Goal: Information Seeking & Learning: Learn about a topic

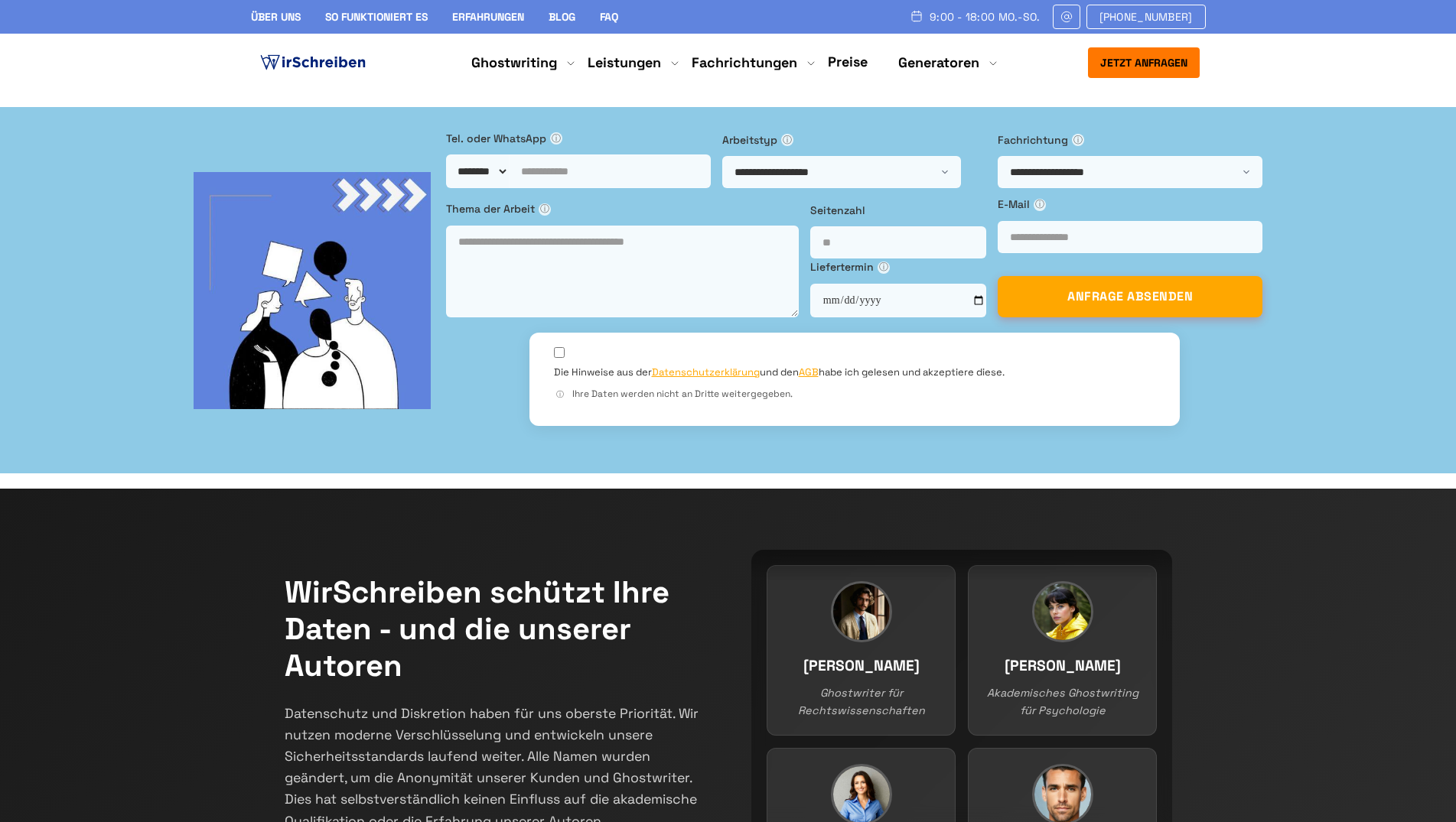
click at [864, 61] on link "Preise" at bounding box center [847, 61] width 40 height 18
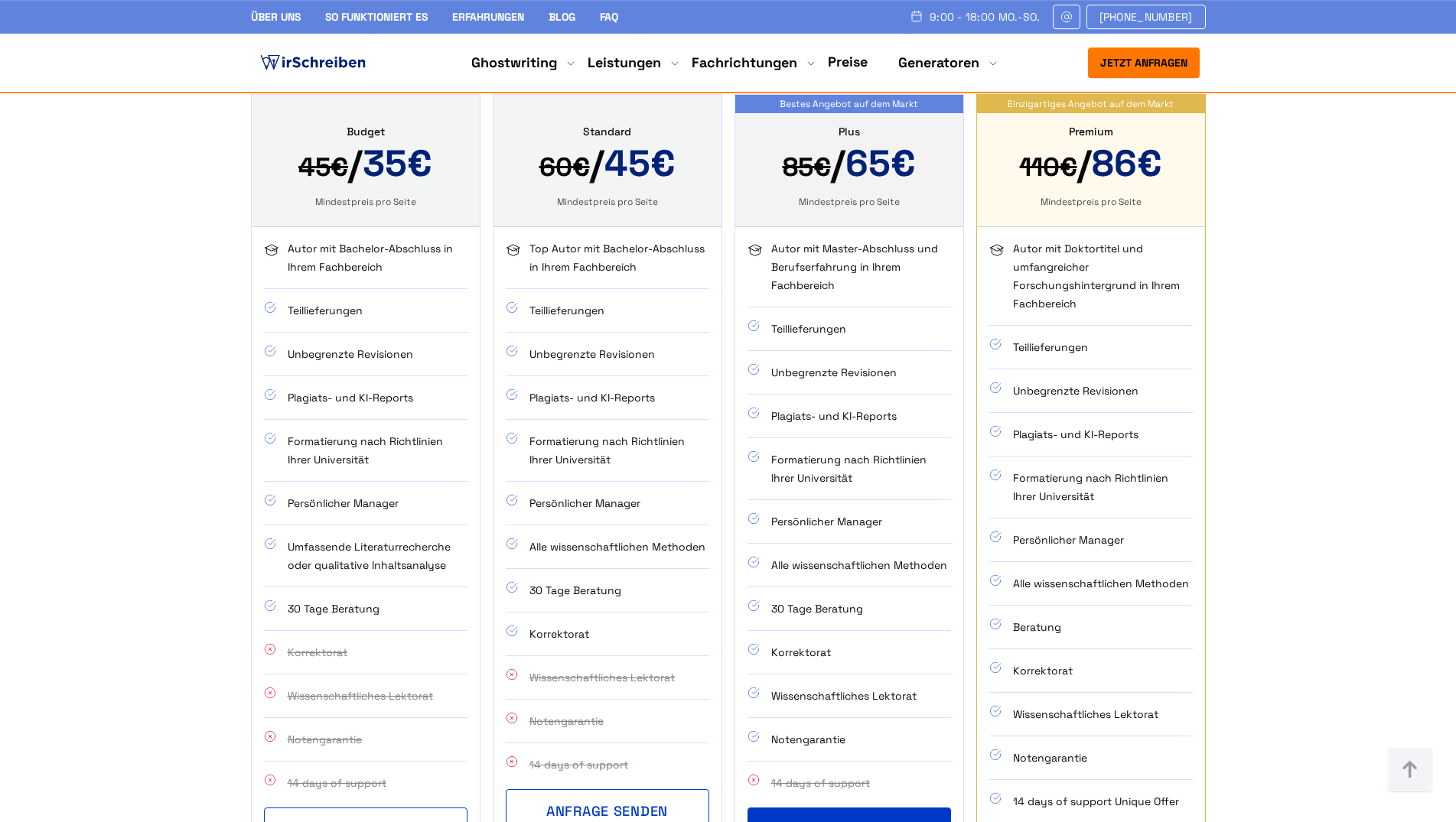
scroll to position [1028, 0]
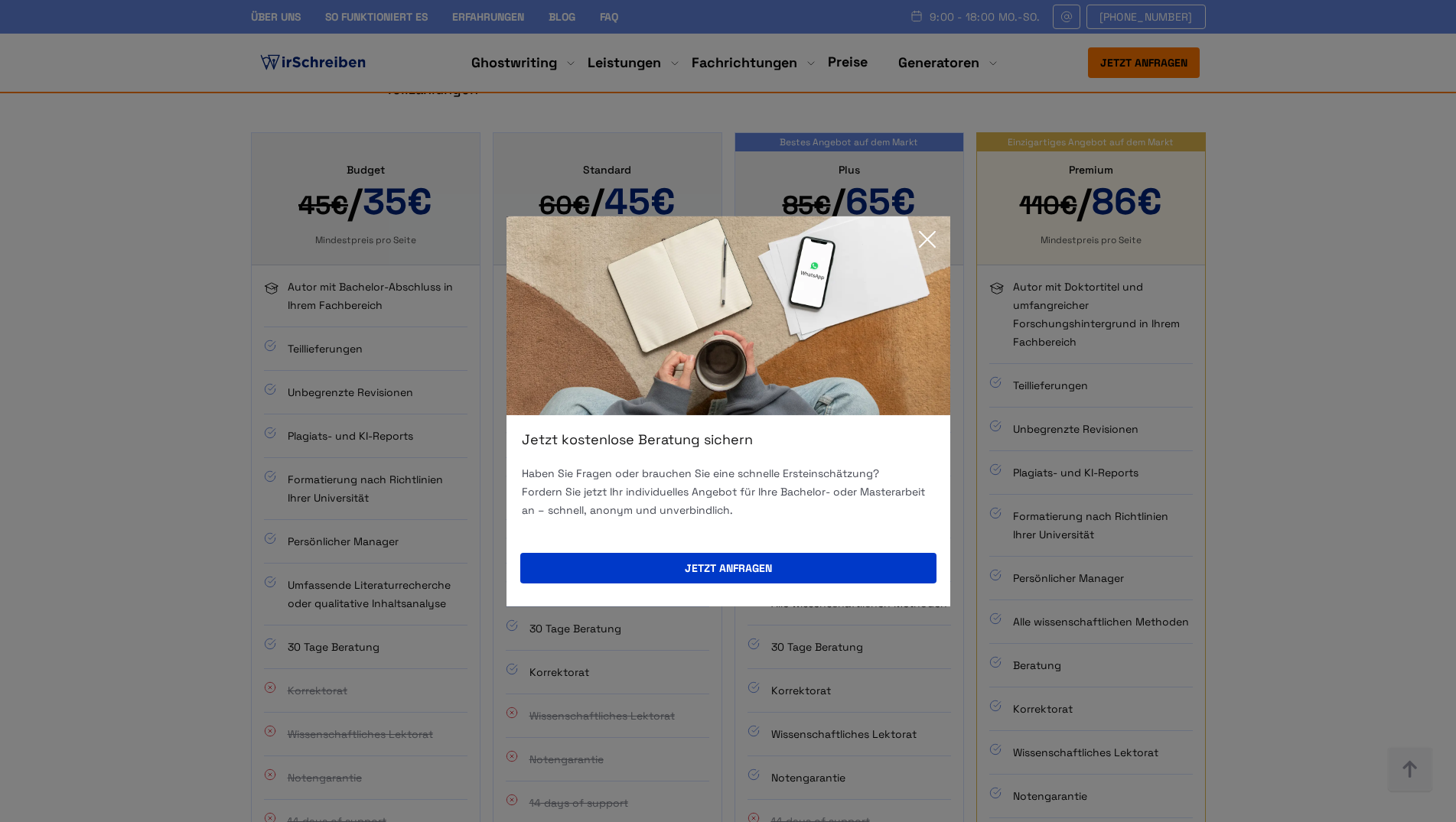
click at [923, 240] on icon at bounding box center [928, 240] width 30 height 30
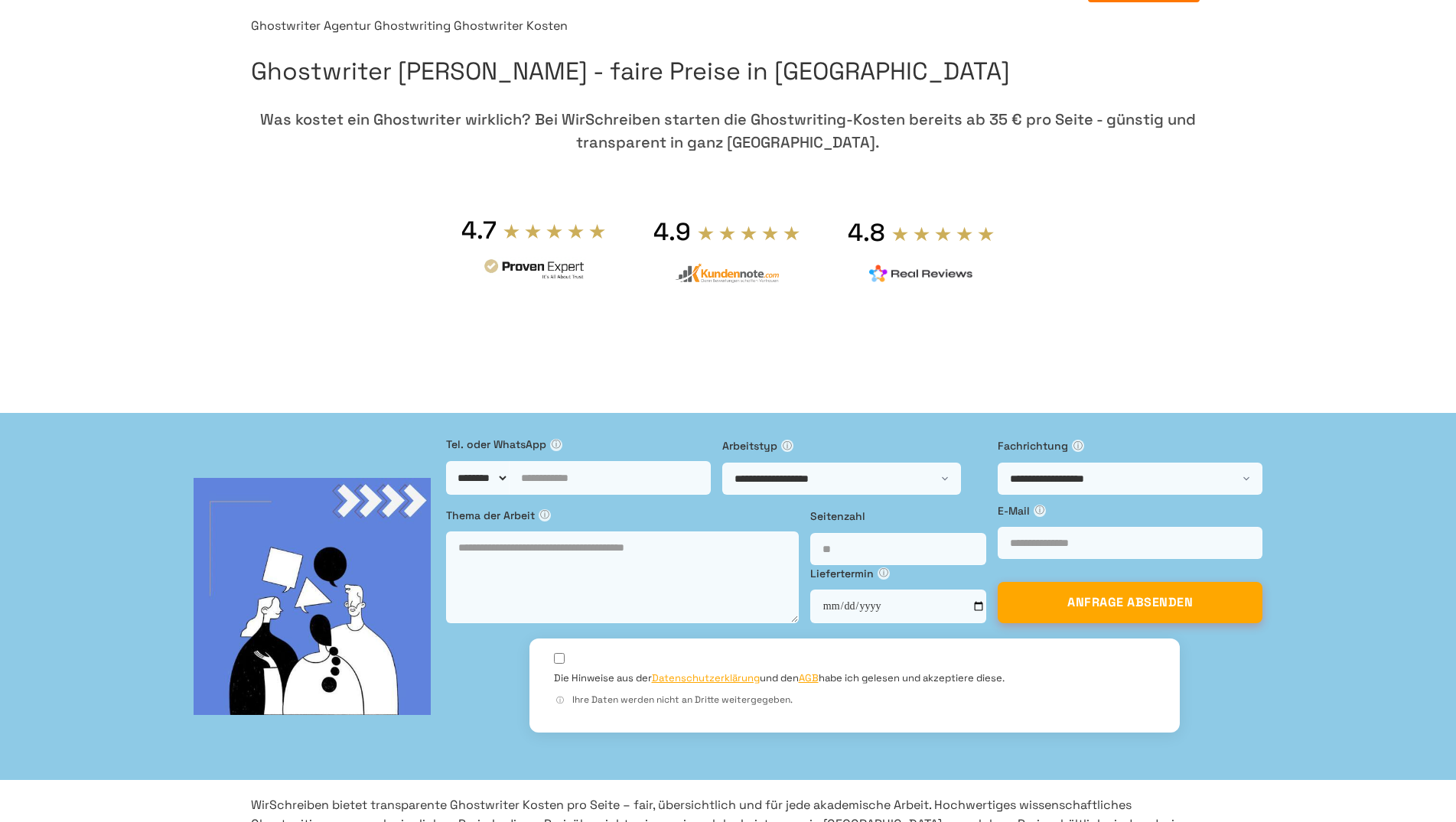
scroll to position [0, 0]
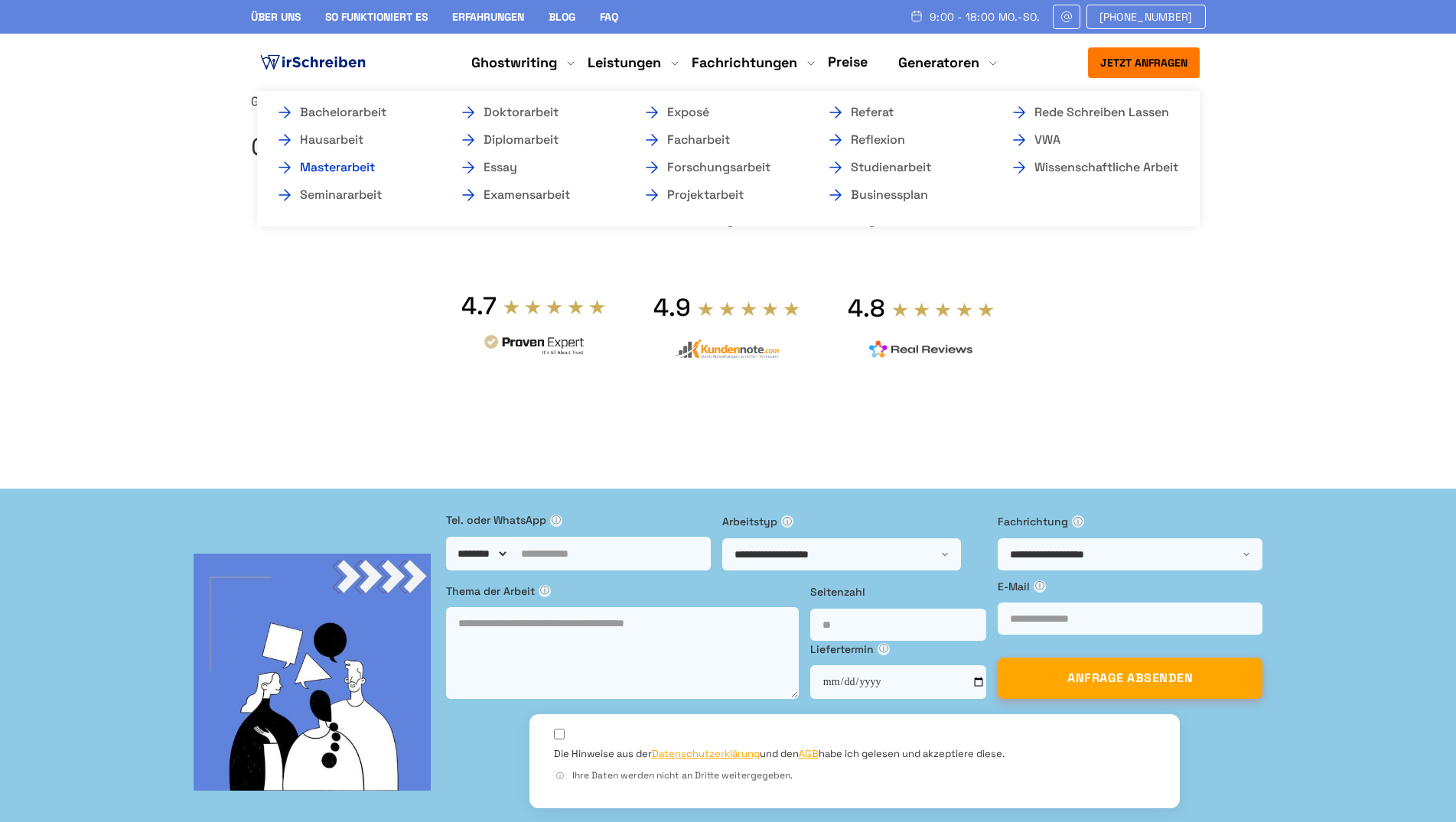
click at [332, 163] on link "Masterarbeit" at bounding box center [352, 167] width 153 height 19
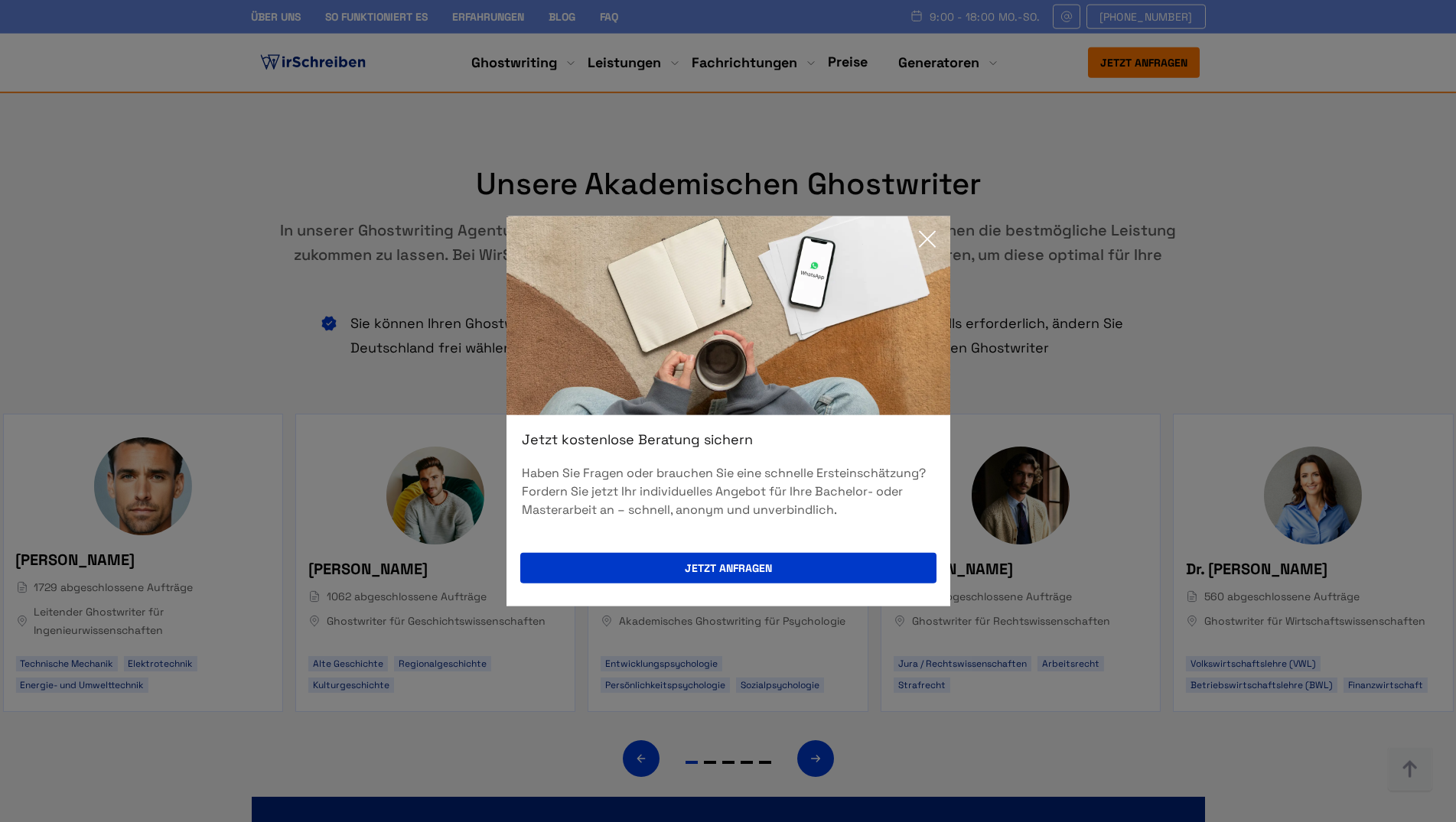
scroll to position [7752, 0]
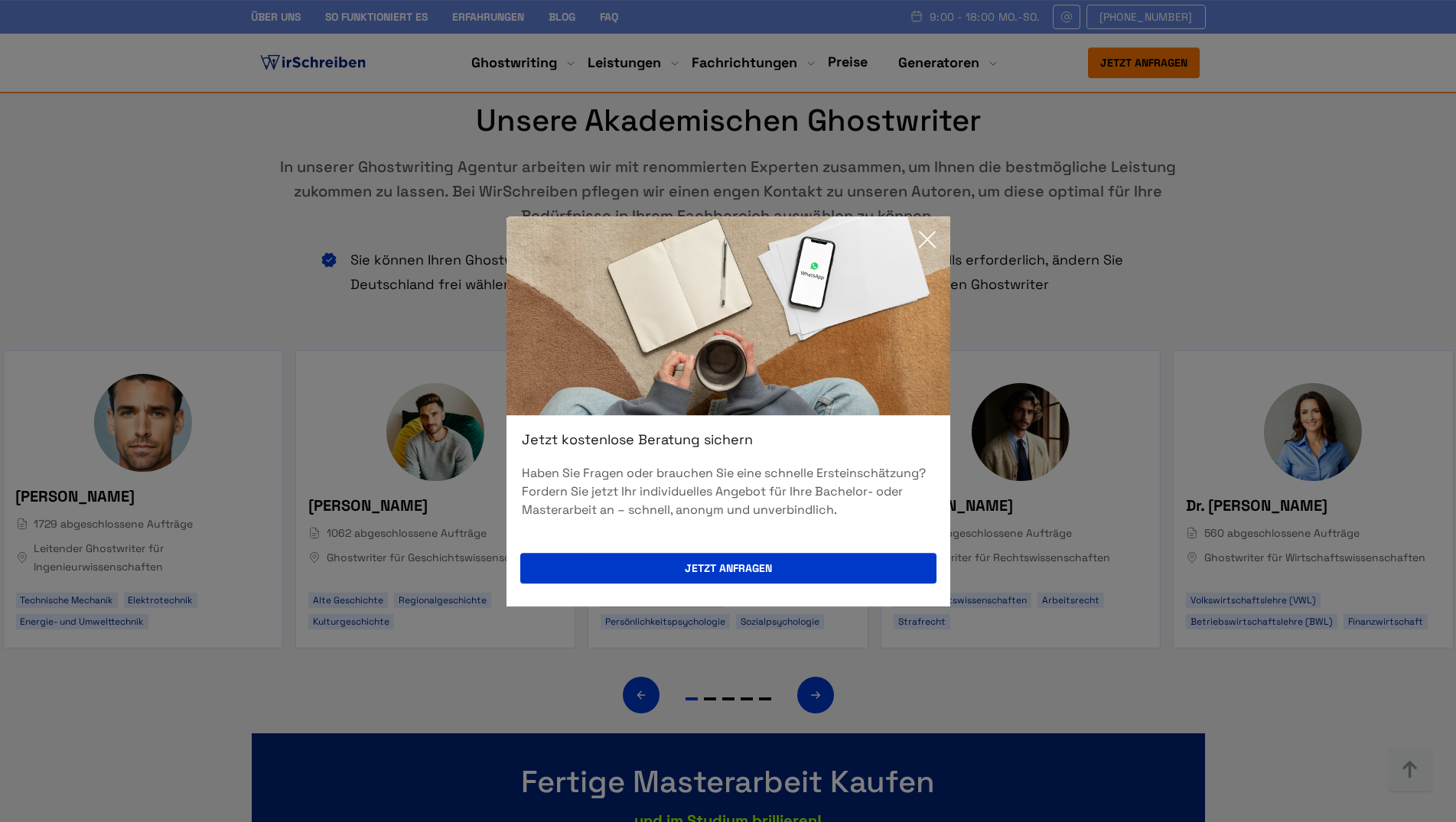
click at [927, 230] on icon at bounding box center [928, 240] width 30 height 30
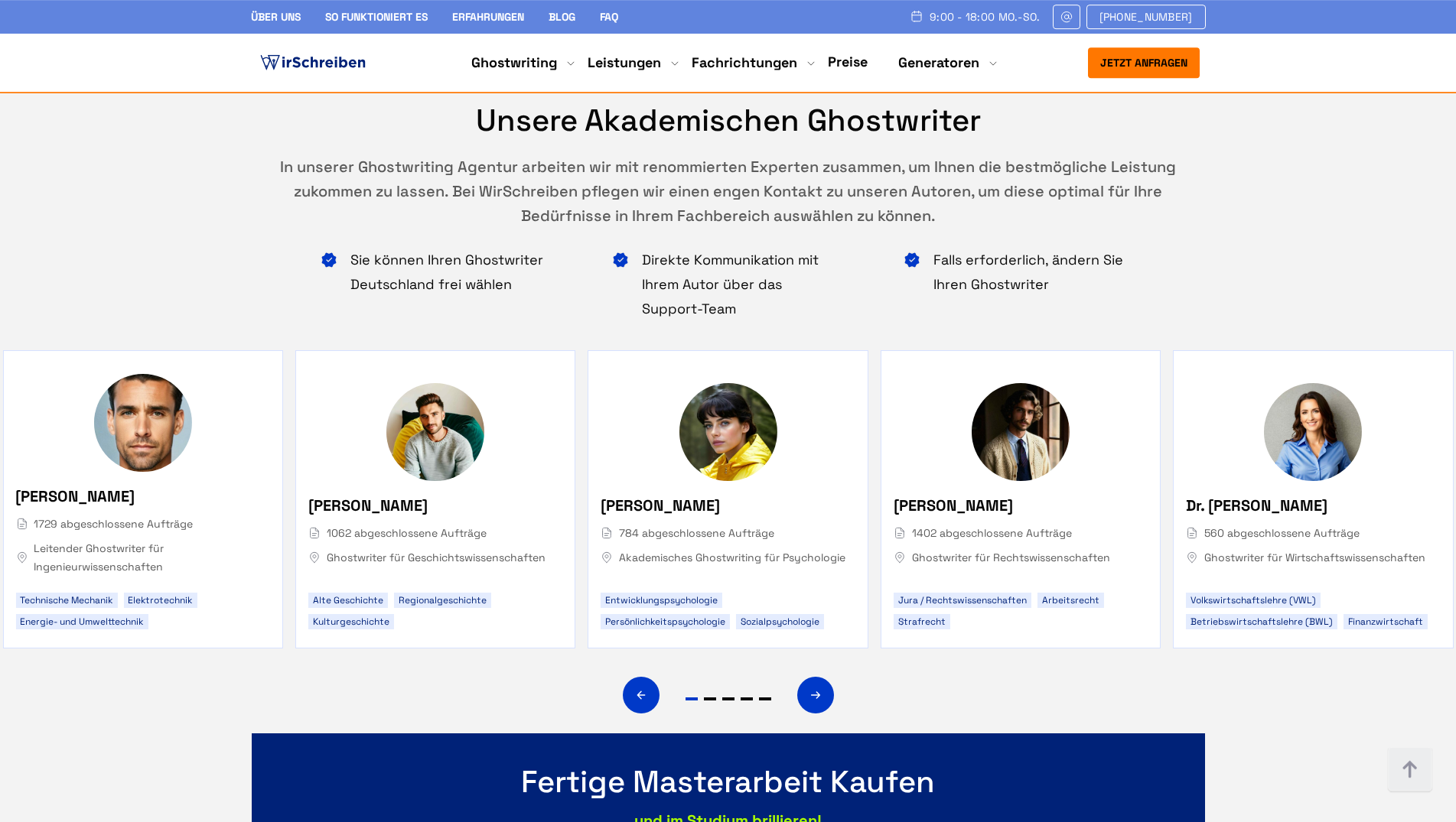
click at [1325, 383] on img "3 / 5" at bounding box center [1313, 432] width 98 height 98
click at [1276, 493] on span "Dr. [PERSON_NAME]" at bounding box center [1256, 505] width 142 height 24
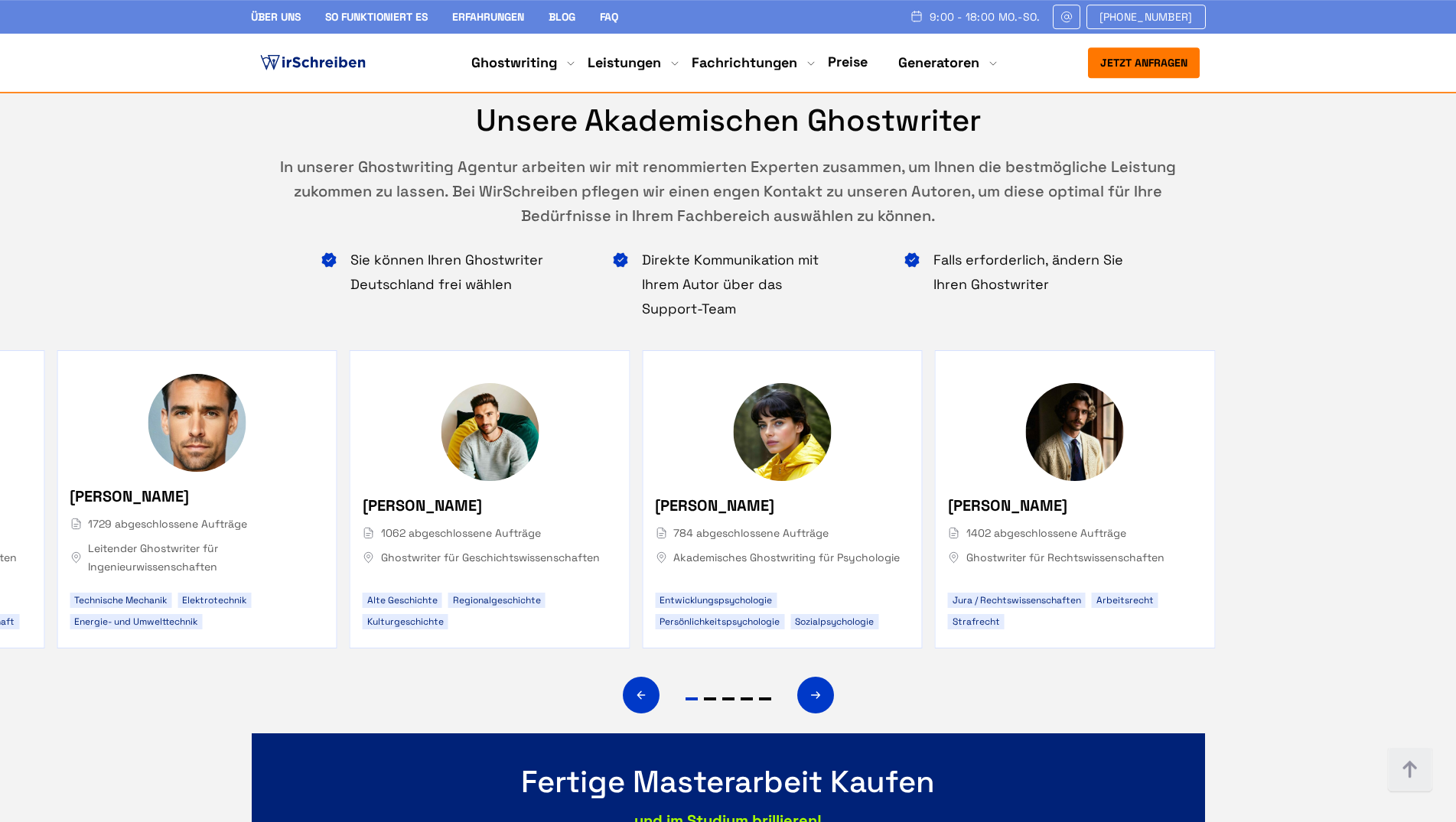
click at [1247, 326] on div "Unsere akademischen Ghostwriter In unserer Ghostwriting Agentur arbeiten wir mi…" at bounding box center [728, 501] width 1456 height 826
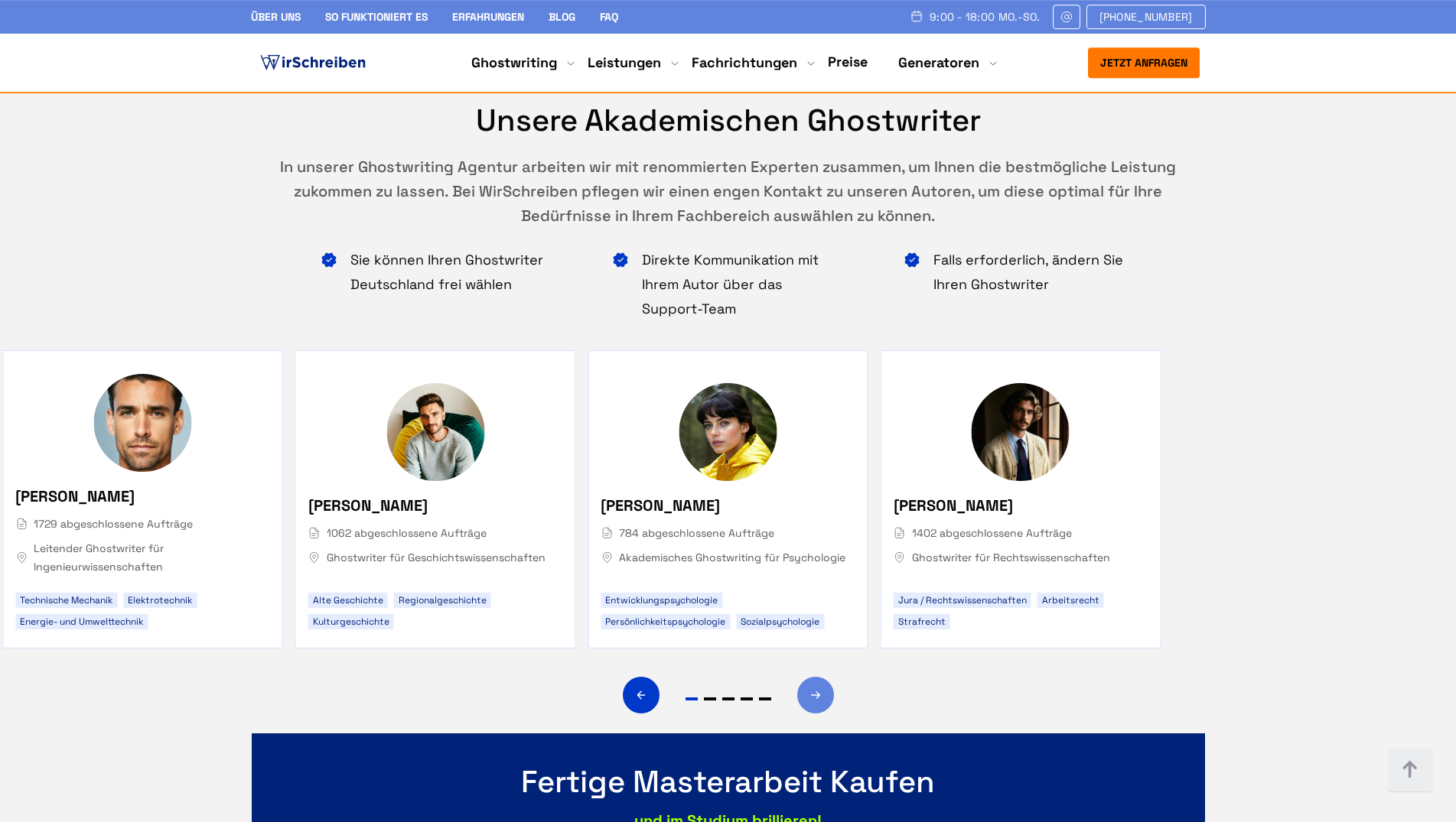
click at [809, 677] on div "Next slide" at bounding box center [815, 695] width 37 height 37
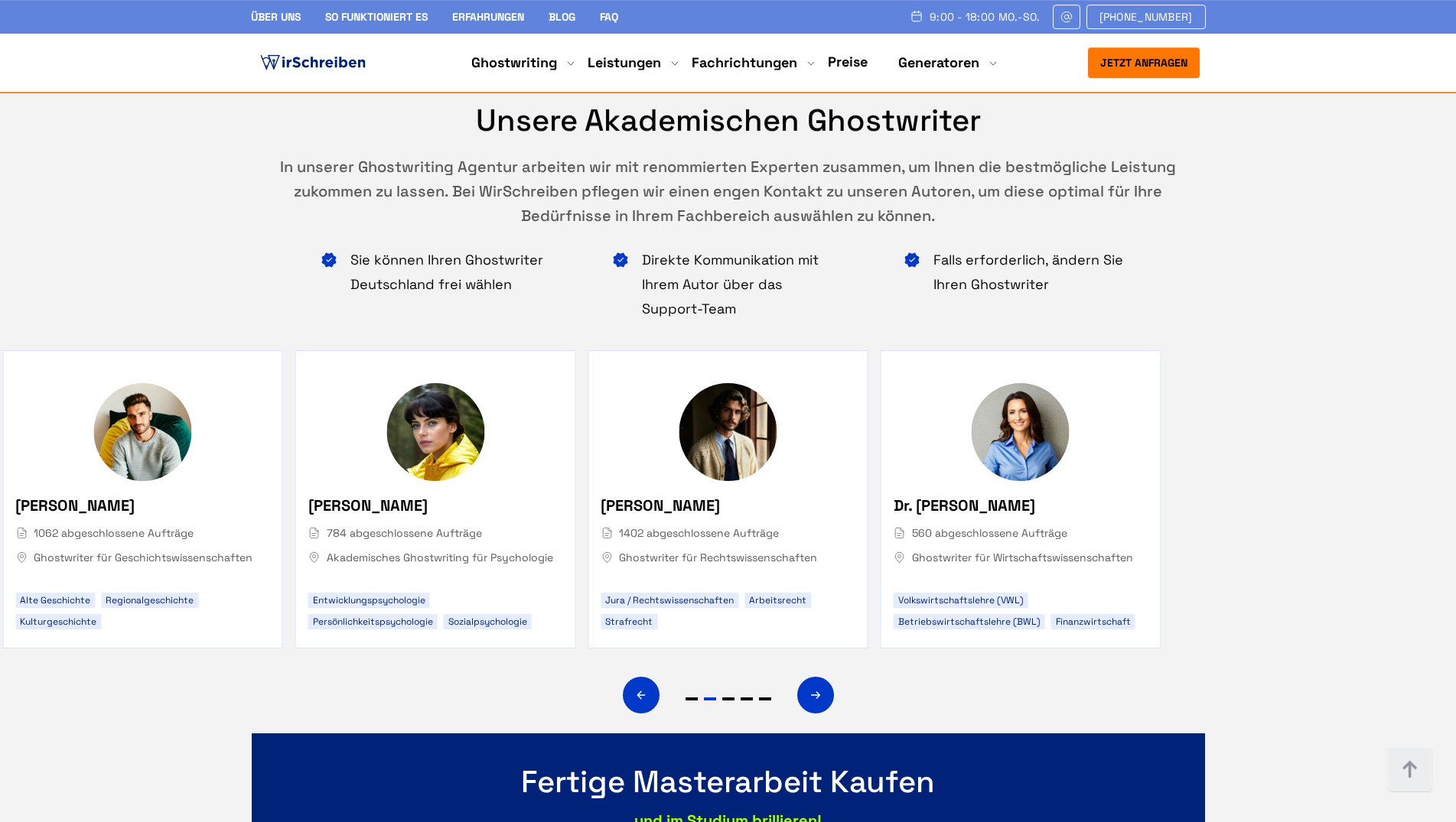
click at [902, 493] on span "Dr. [PERSON_NAME]" at bounding box center [964, 505] width 142 height 24
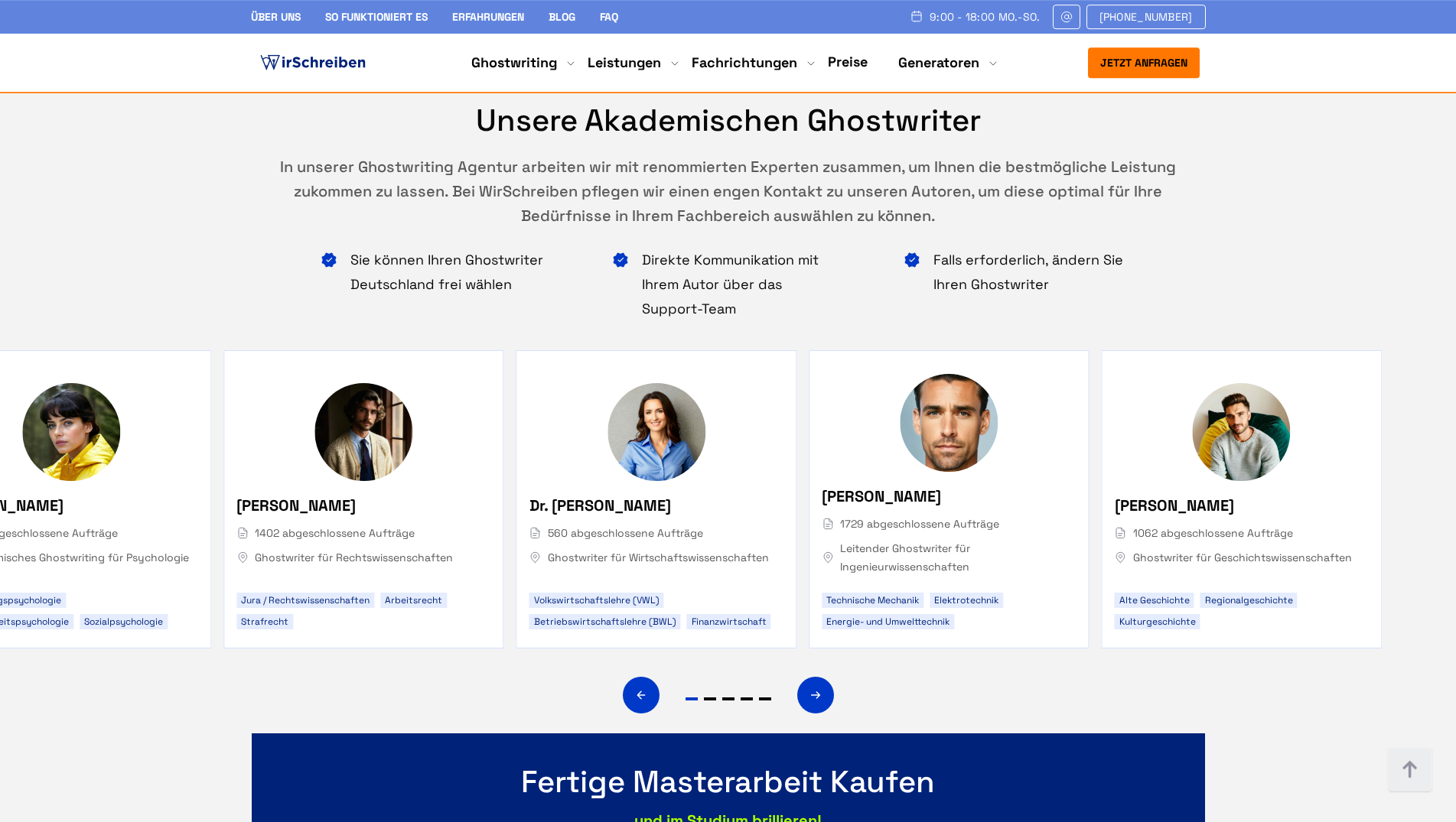
click at [671, 493] on span "Dr. [PERSON_NAME]" at bounding box center [600, 505] width 142 height 24
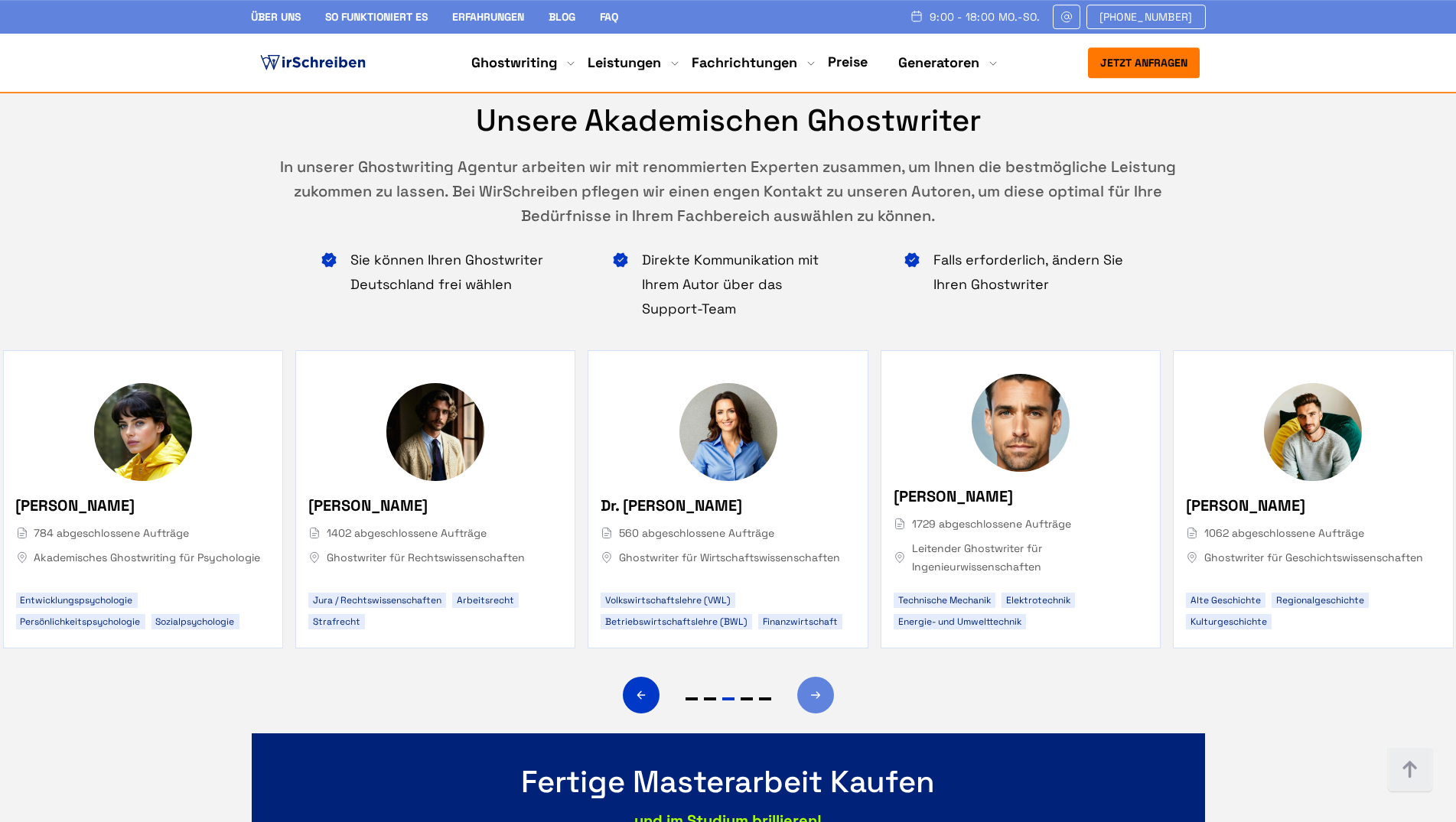
click at [807, 677] on div "Next slide" at bounding box center [815, 695] width 37 height 37
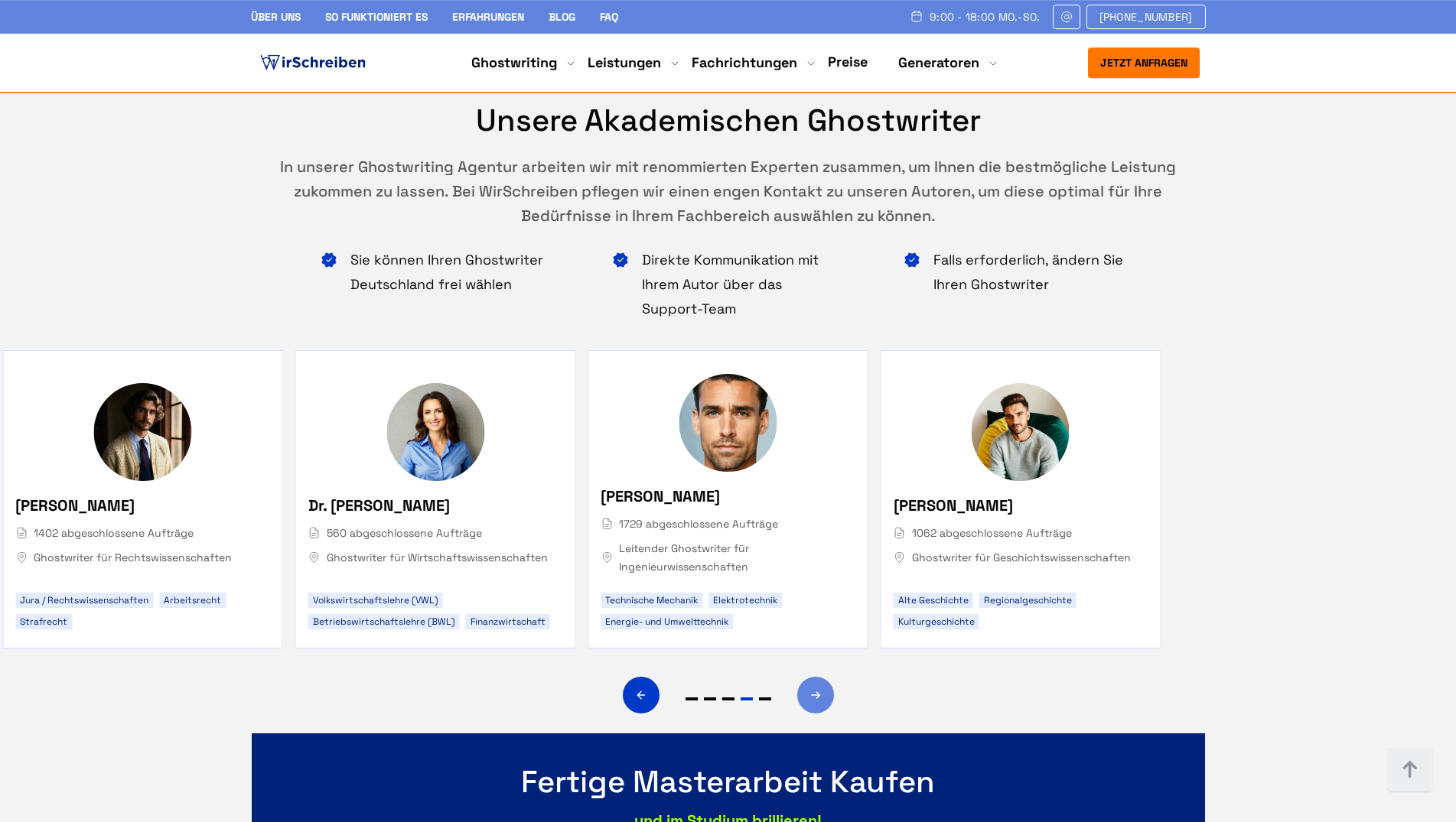
click at [807, 677] on div "Next slide" at bounding box center [815, 695] width 37 height 37
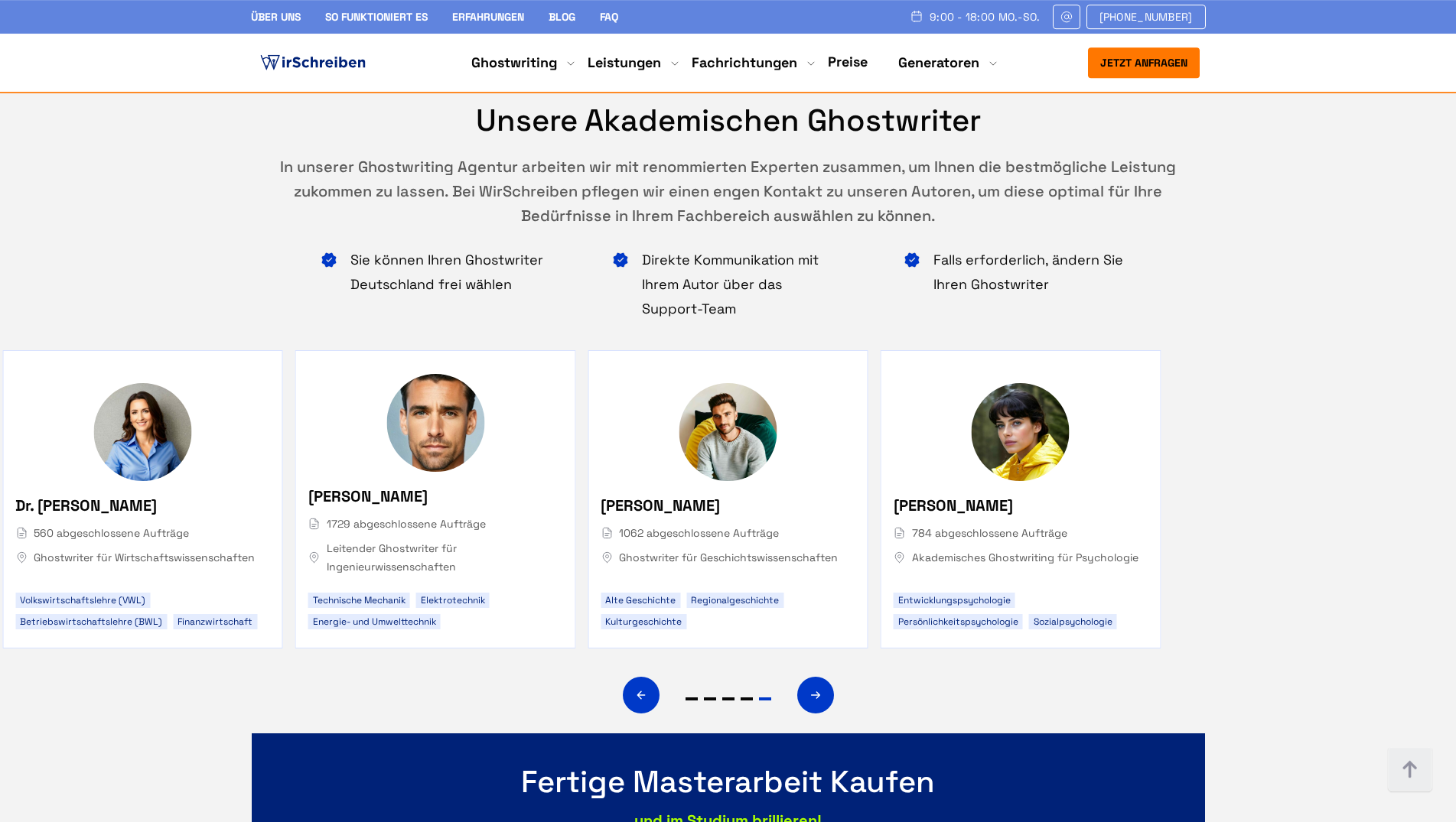
click at [1314, 305] on div "Unsere akademischen Ghostwriter In unserer Ghostwriting Agentur arbeiten wir mi…" at bounding box center [728, 501] width 1456 height 826
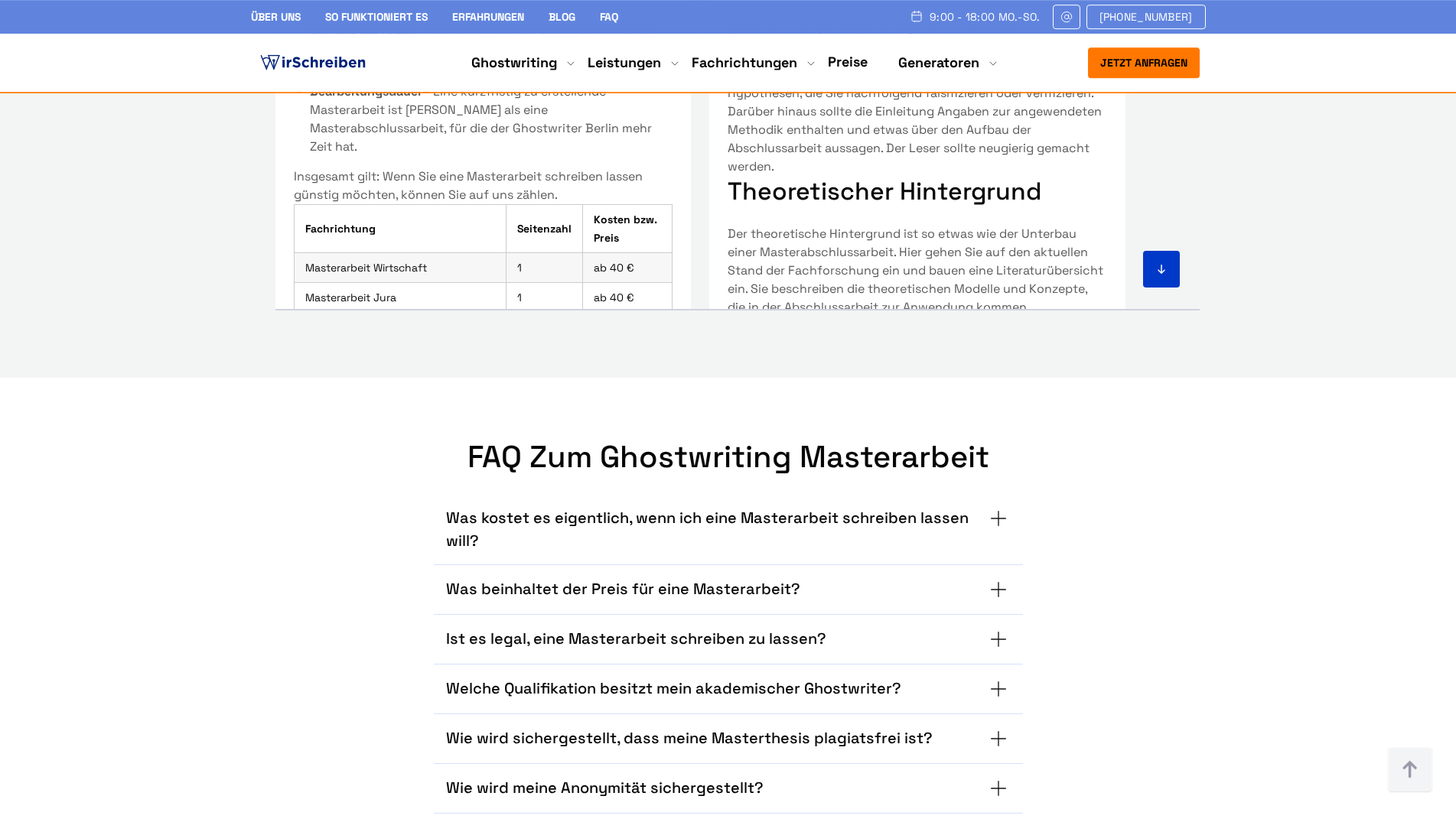
scroll to position [9468, 0]
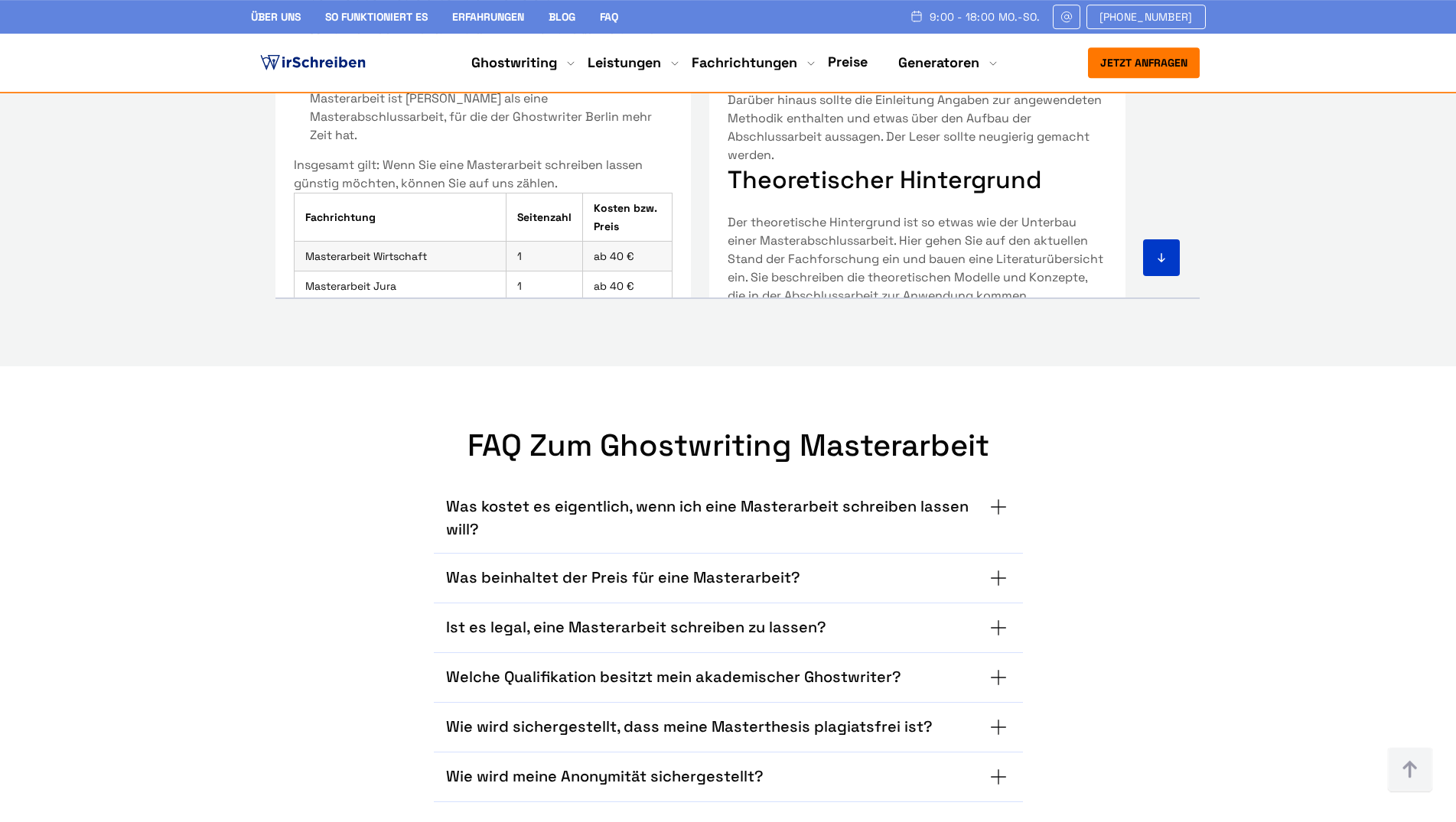
click at [954, 653] on div "Welche Qualifikation besitzt mein akademischer Ghostwriter? Der Ghostwriter, de…" at bounding box center [728, 678] width 589 height 50
click at [997, 665] on summary "Welche Qualifikation besitzt mein akademischer Ghostwriter?" at bounding box center [729, 677] width 565 height 24
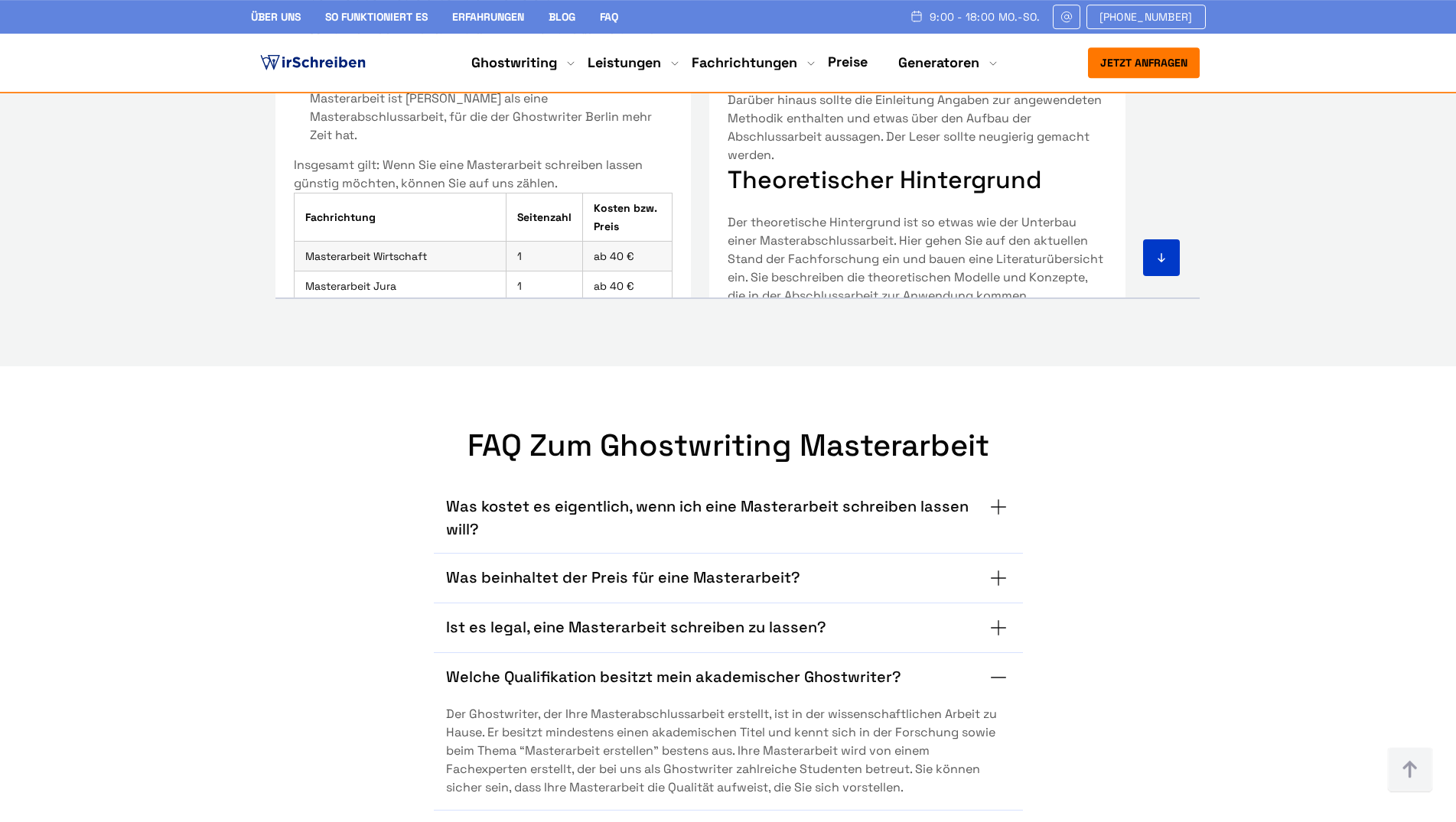
click at [990, 665] on summary "Welche Qualifikation besitzt mein akademischer Ghostwriter?" at bounding box center [729, 677] width 565 height 24
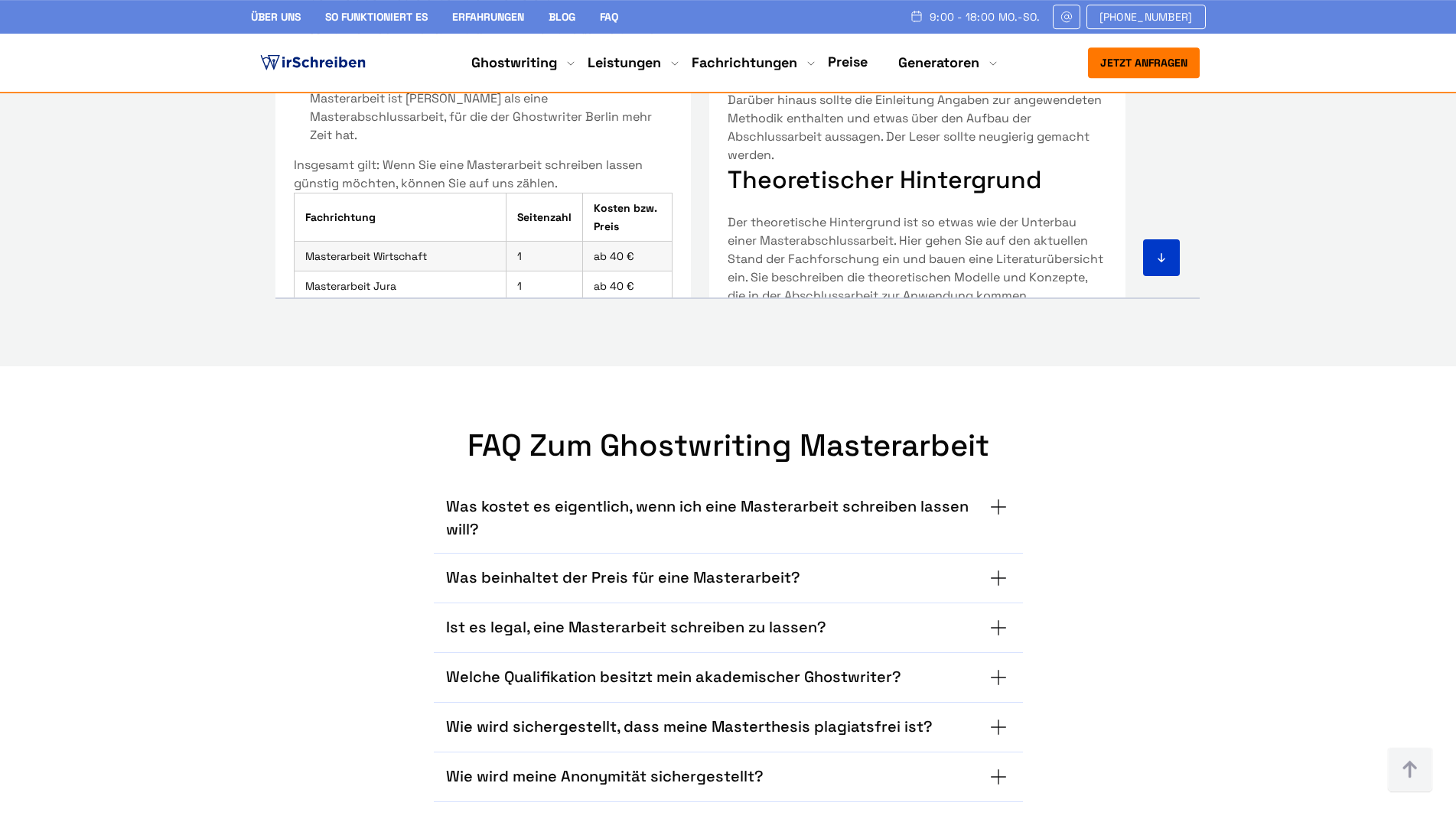
click at [999, 765] on summary "Wie wird meine Anonymität sichergestellt?" at bounding box center [729, 777] width 565 height 24
